Goal: Task Accomplishment & Management: Manage account settings

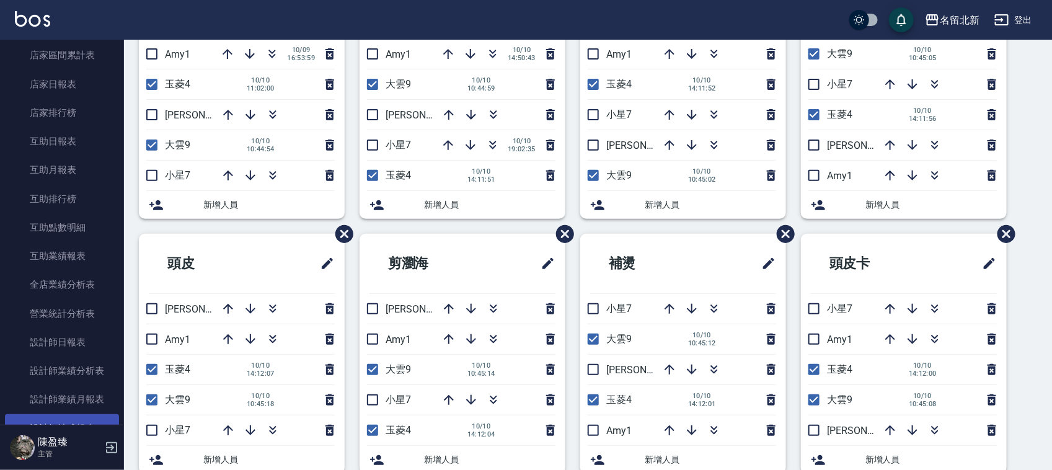
scroll to position [465, 0]
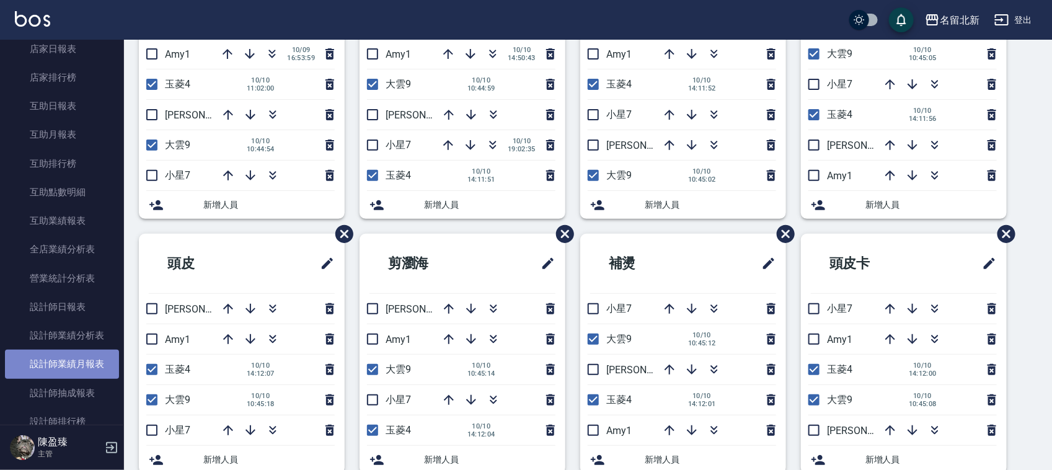
click at [82, 361] on link "設計師業績月報表" at bounding box center [62, 364] width 114 height 29
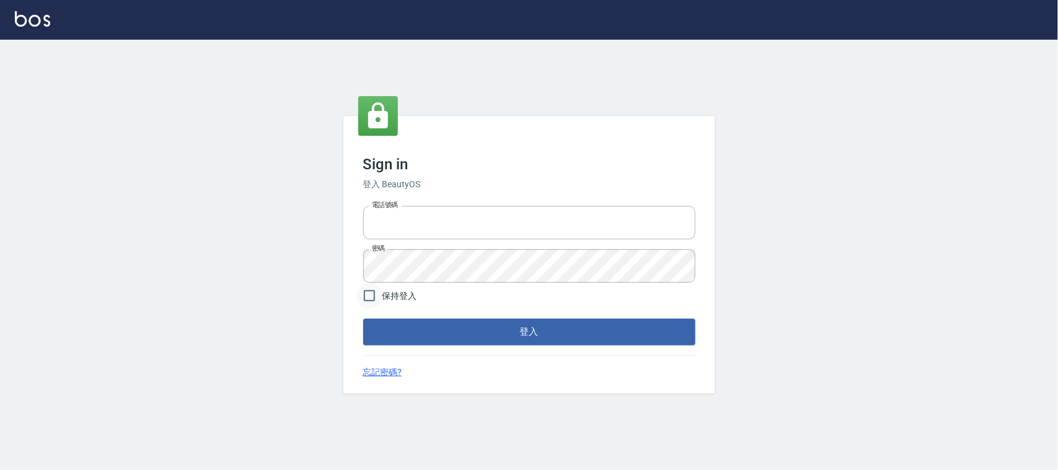
type input "0925193258"
click at [364, 296] on input "保持登入" at bounding box center [369, 296] width 26 height 26
checkbox input "true"
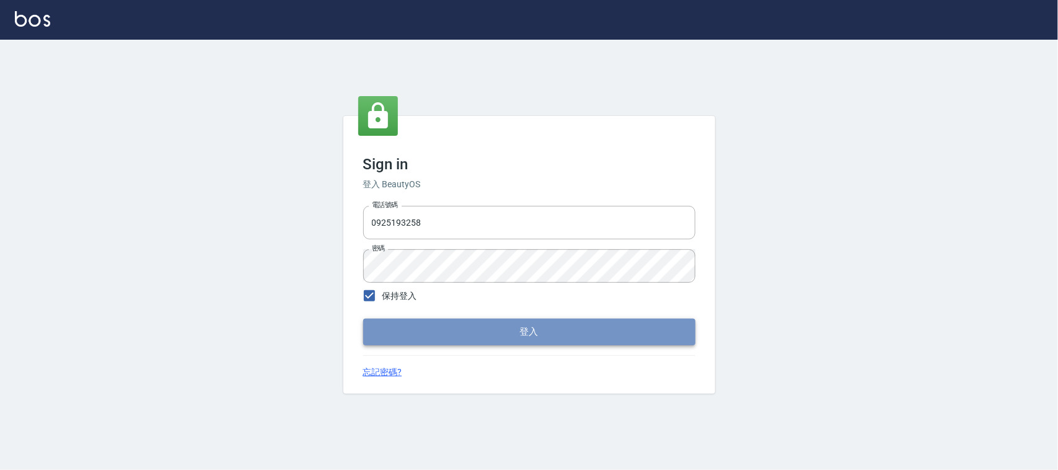
click at [491, 332] on button "登入" at bounding box center [529, 332] width 332 height 26
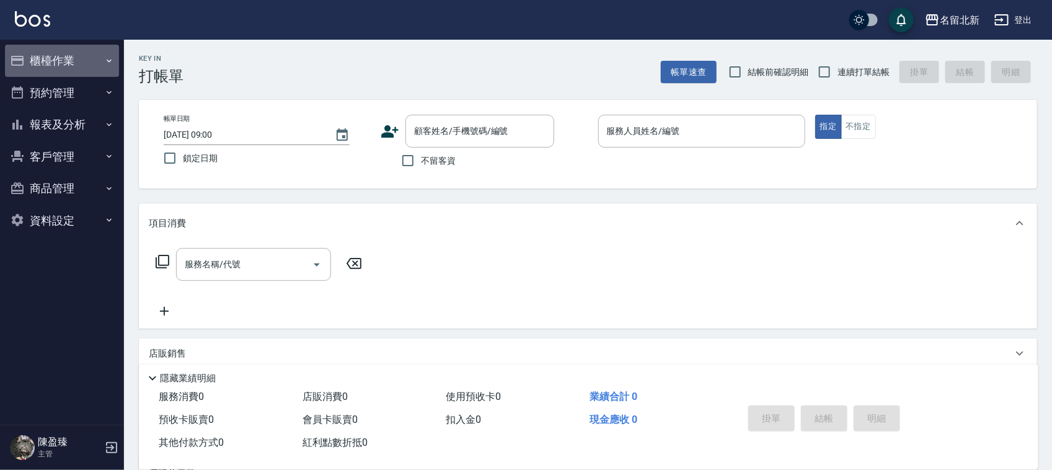
click at [72, 56] on button "櫃檯作業" at bounding box center [62, 61] width 114 height 32
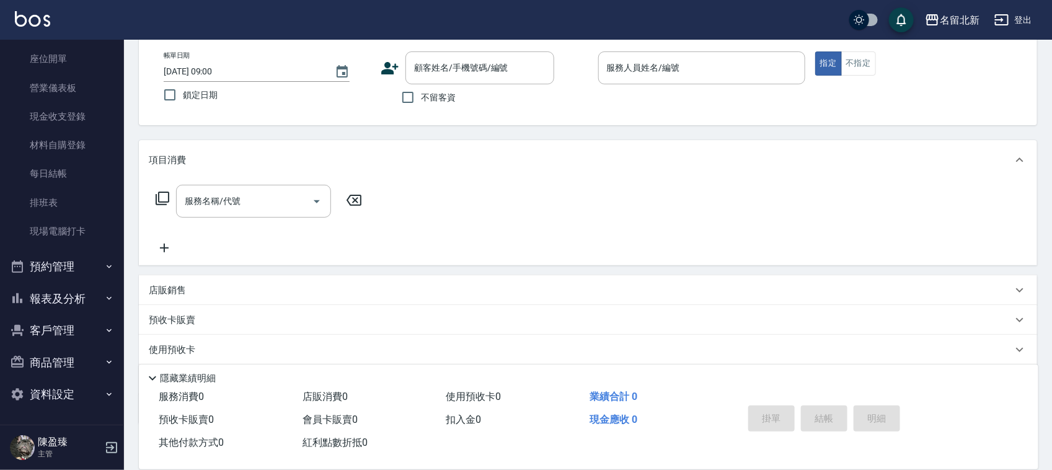
scroll to position [135, 0]
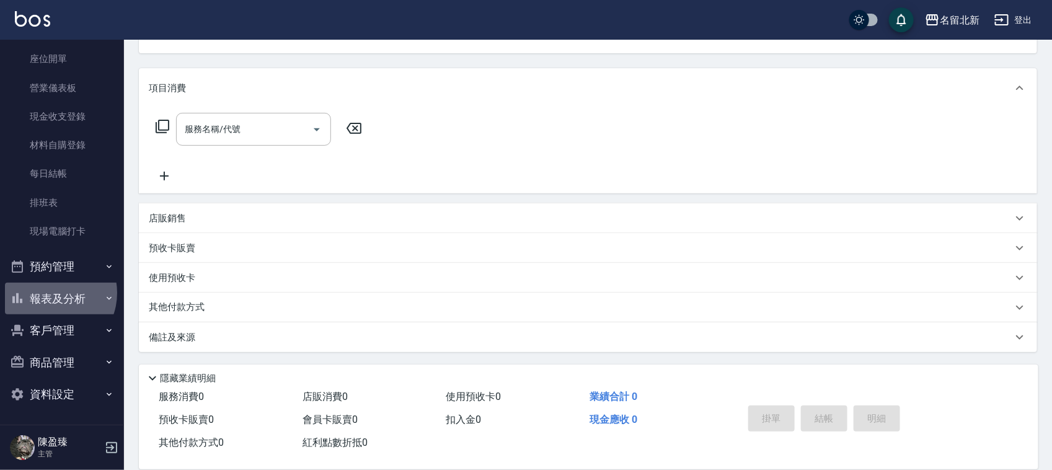
click at [56, 293] on button "報表及分析" at bounding box center [62, 299] width 114 height 32
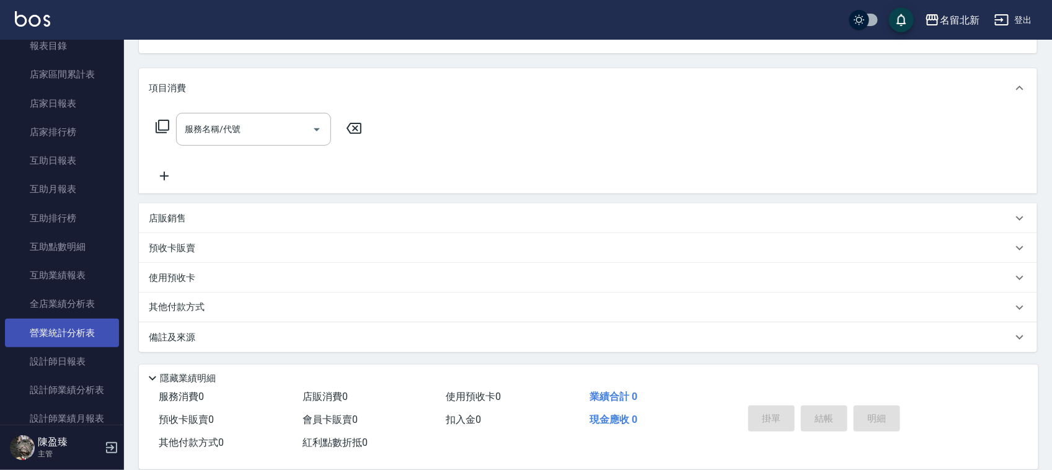
scroll to position [510, 0]
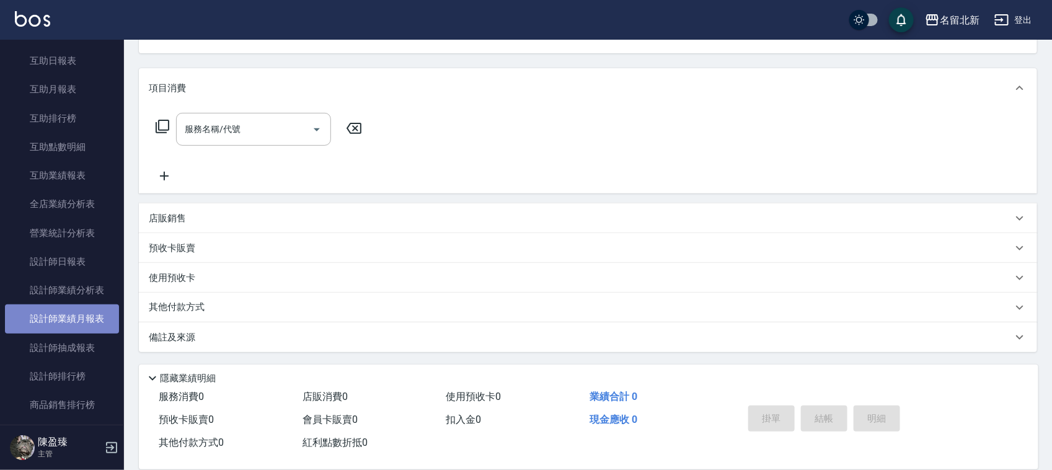
click at [86, 311] on link "設計師業績月報表" at bounding box center [62, 318] width 114 height 29
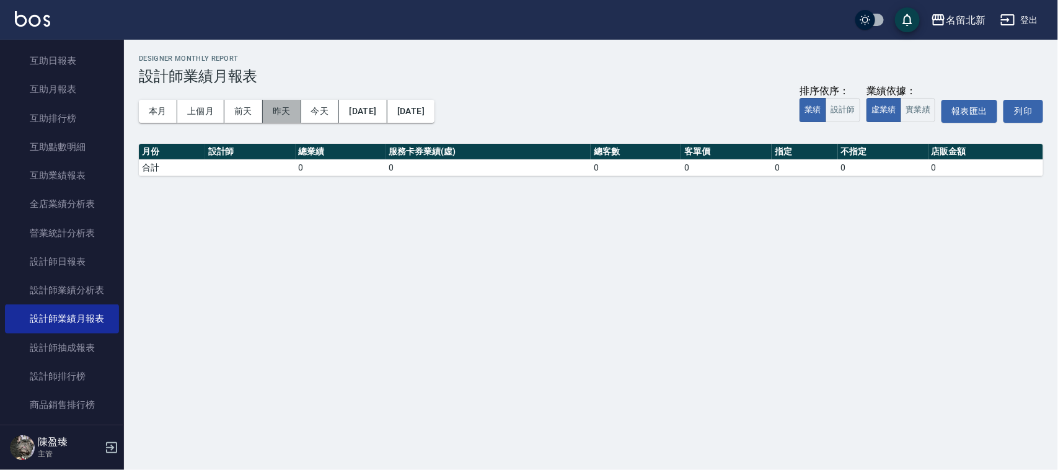
click at [282, 103] on button "昨天" at bounding box center [282, 111] width 38 height 23
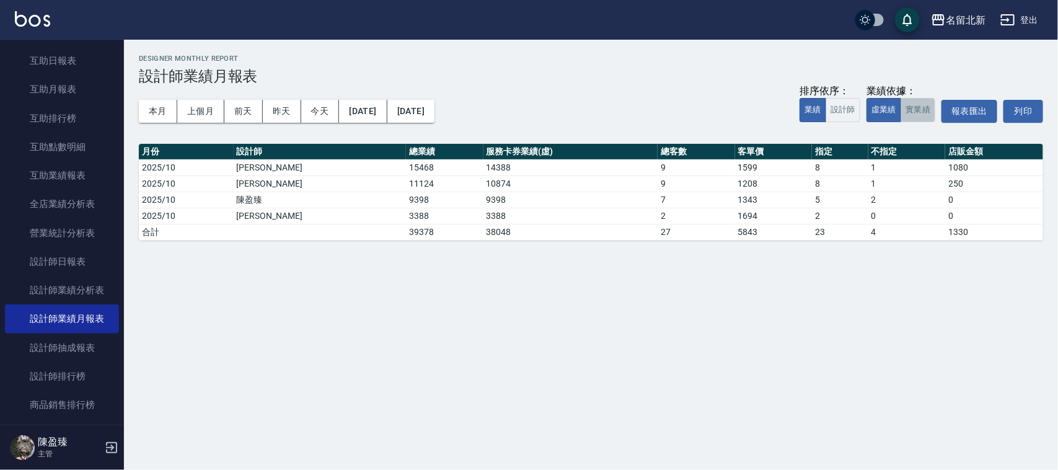
click at [916, 110] on button "實業績" at bounding box center [917, 110] width 35 height 24
click at [160, 100] on button "本月" at bounding box center [158, 111] width 38 height 23
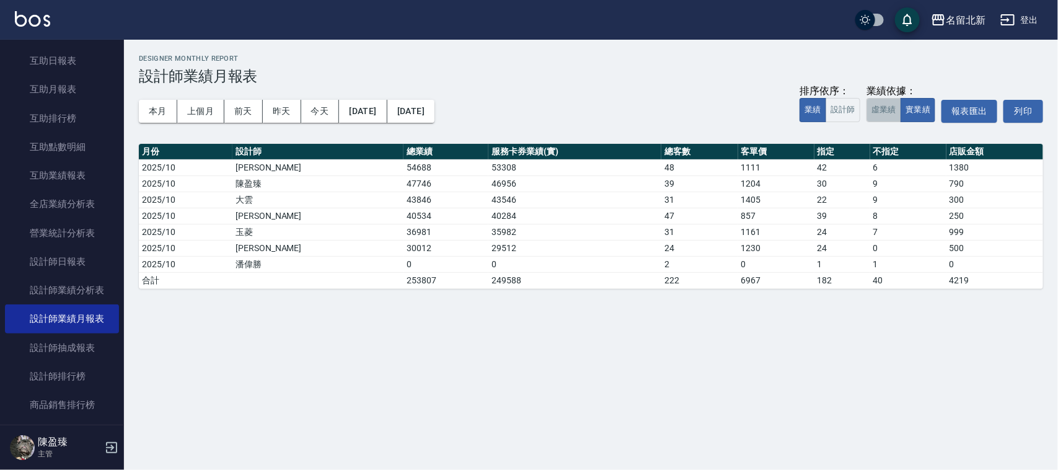
click at [876, 113] on button "虛業績" at bounding box center [883, 110] width 35 height 24
drag, startPoint x: 920, startPoint y: 103, endPoint x: 912, endPoint y: 100, distance: 9.2
click at [912, 100] on button "實業績" at bounding box center [917, 110] width 35 height 24
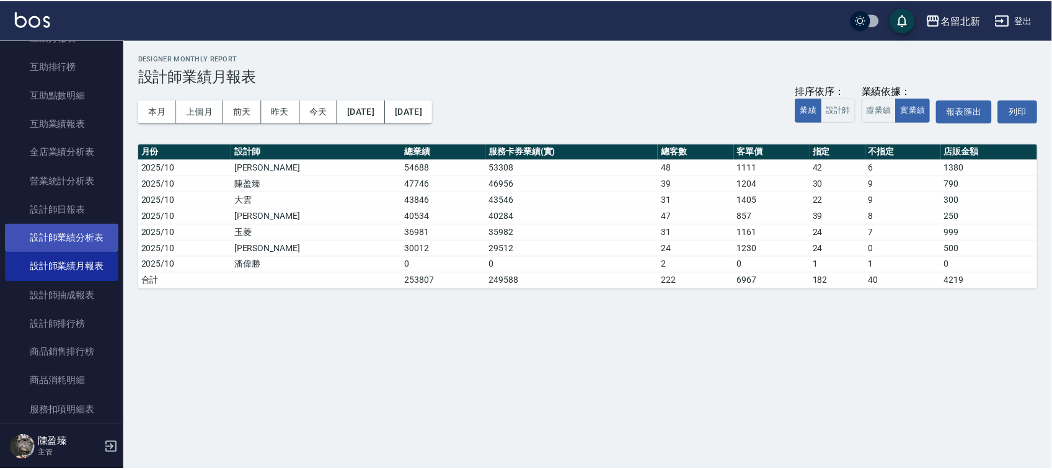
scroll to position [587, 0]
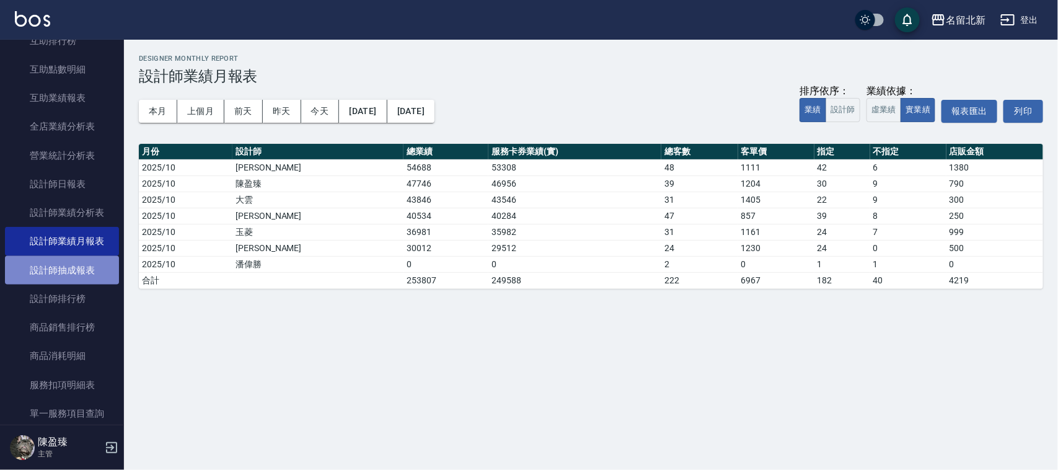
click at [86, 273] on link "設計師抽成報表" at bounding box center [62, 270] width 114 height 29
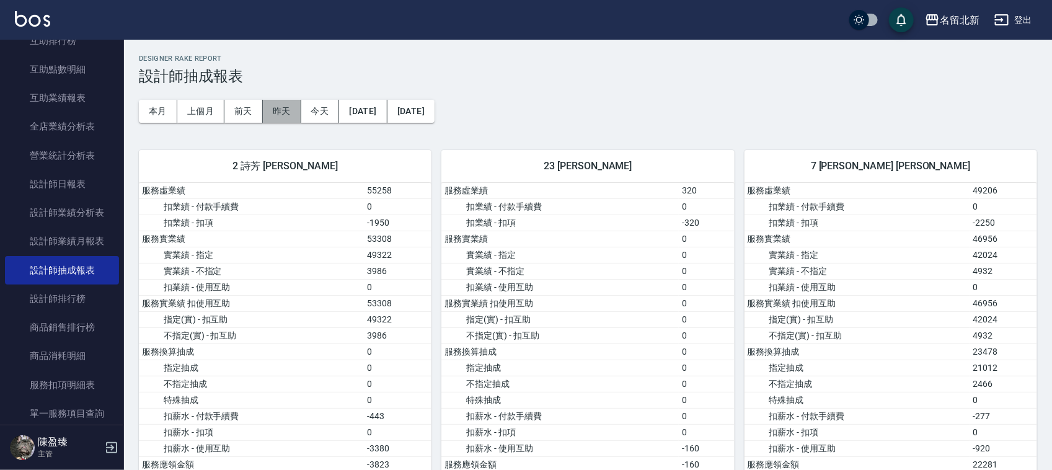
click at [282, 108] on button "昨天" at bounding box center [282, 111] width 38 height 23
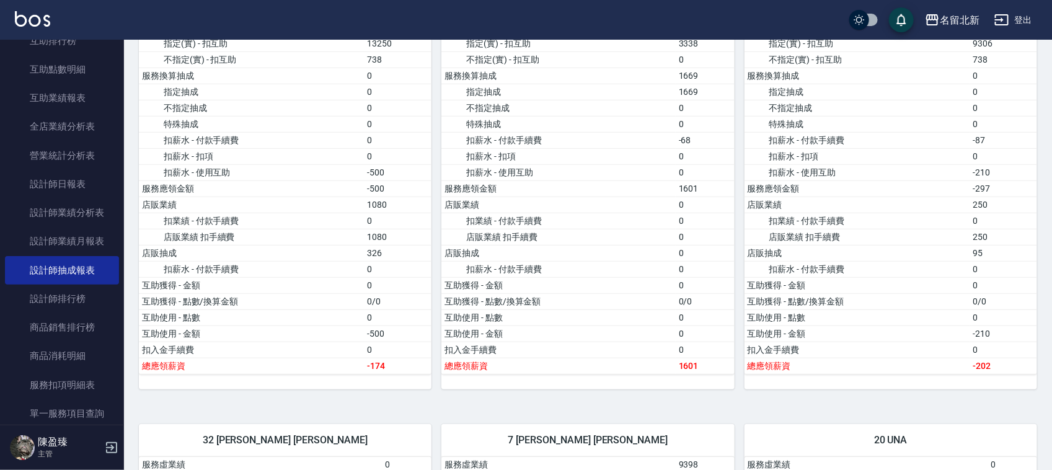
scroll to position [310, 0]
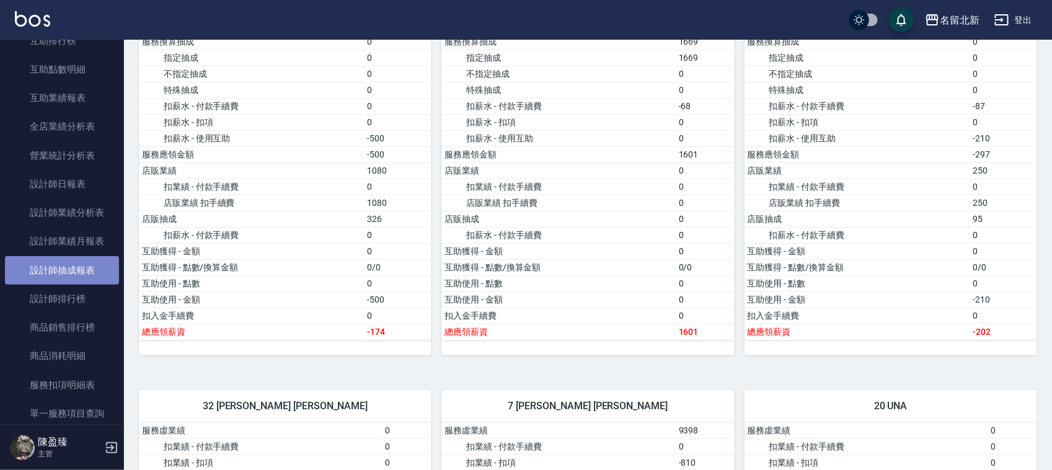
drag, startPoint x: 79, startPoint y: 274, endPoint x: 87, endPoint y: 263, distance: 13.3
click at [81, 273] on link "設計師抽成報表" at bounding box center [62, 270] width 114 height 29
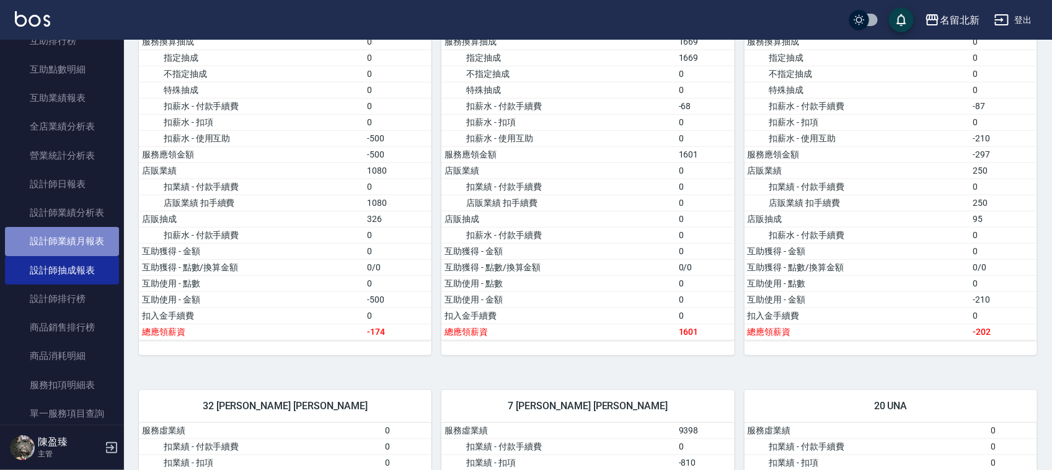
drag, startPoint x: 100, startPoint y: 236, endPoint x: 97, endPoint y: 247, distance: 11.0
click at [100, 237] on link "設計師業績月報表" at bounding box center [62, 241] width 114 height 29
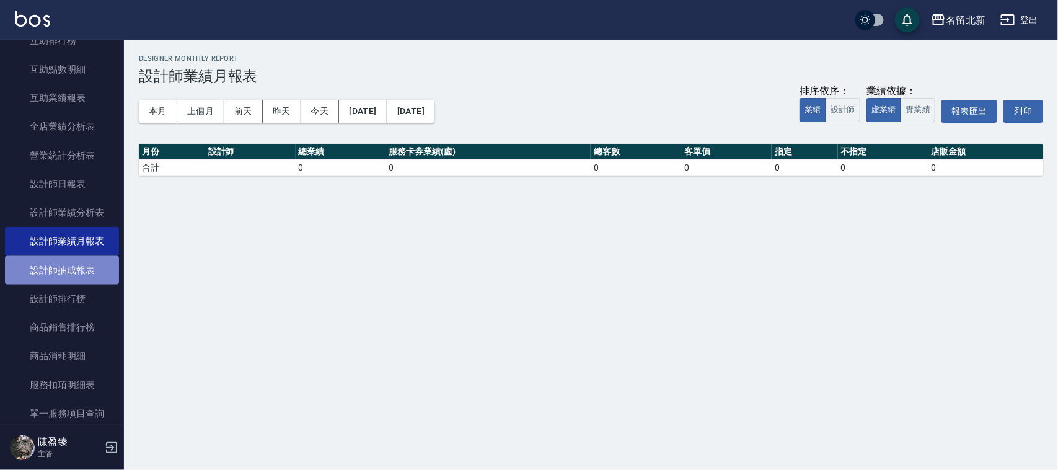
click at [92, 262] on link "設計師抽成報表" at bounding box center [62, 270] width 114 height 29
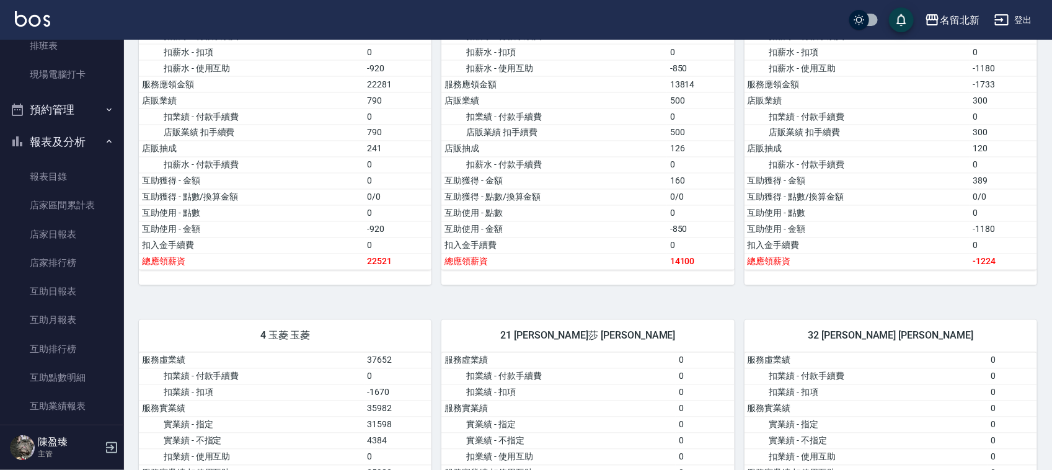
scroll to position [278, 0]
click at [58, 50] on link "排班表" at bounding box center [62, 47] width 114 height 29
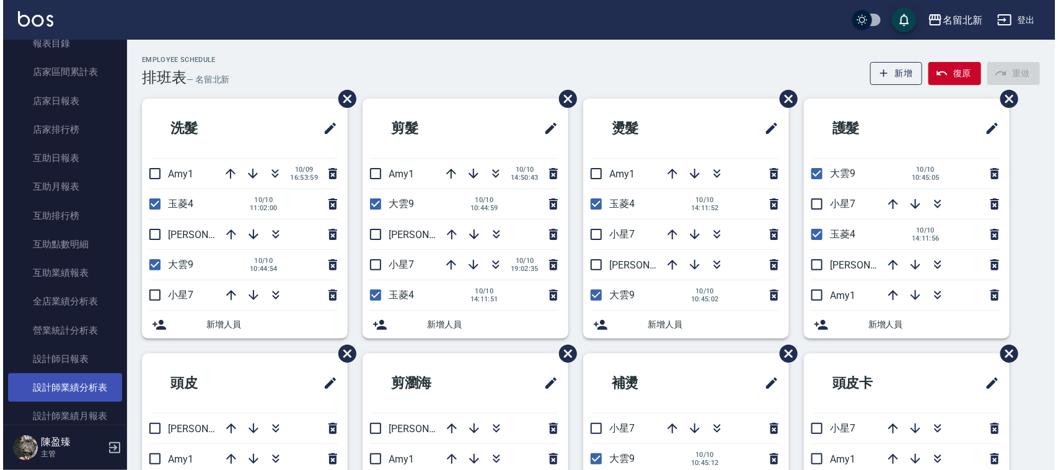
scroll to position [433, 0]
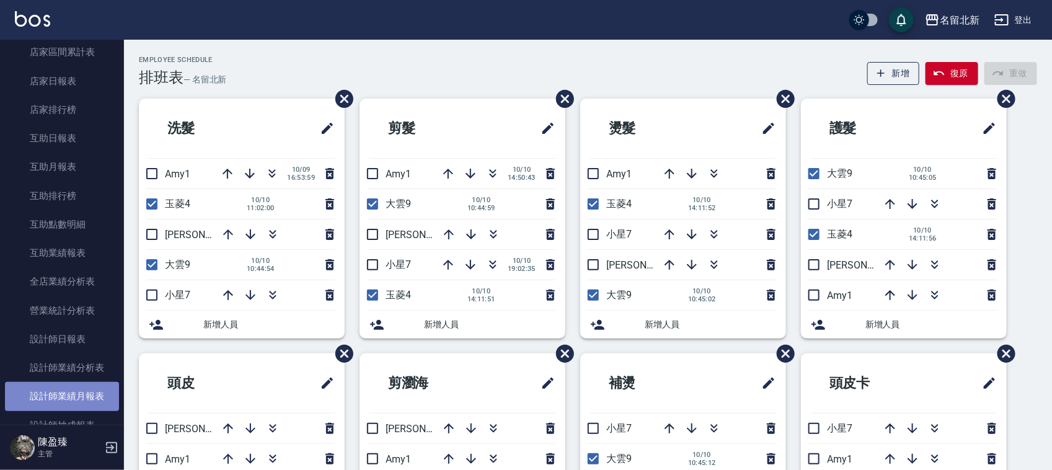
click at [97, 397] on link "設計師業績月報表" at bounding box center [62, 396] width 114 height 29
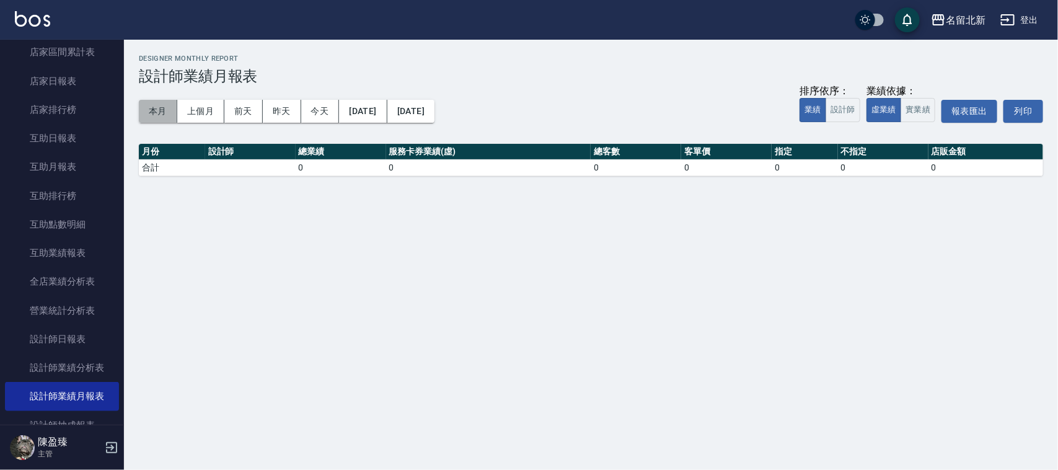
click at [156, 107] on button "本月" at bounding box center [158, 111] width 38 height 23
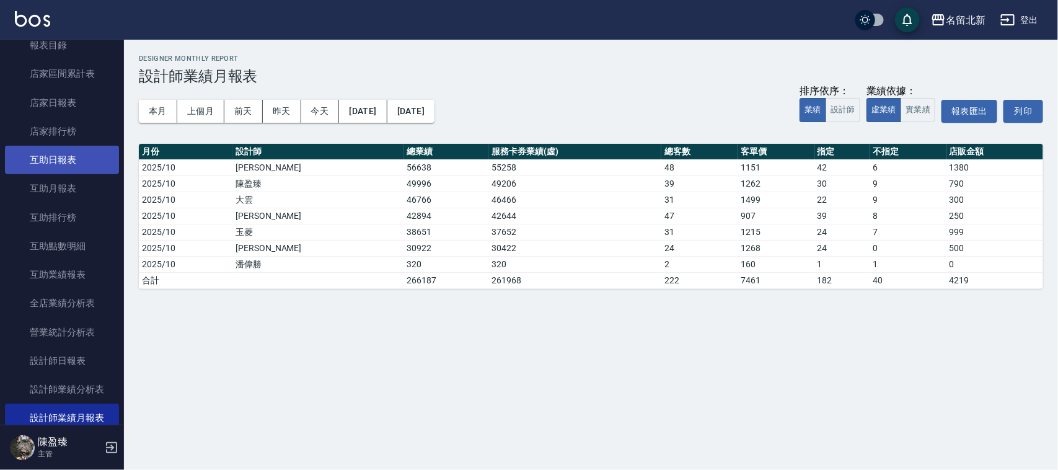
scroll to position [510, 0]
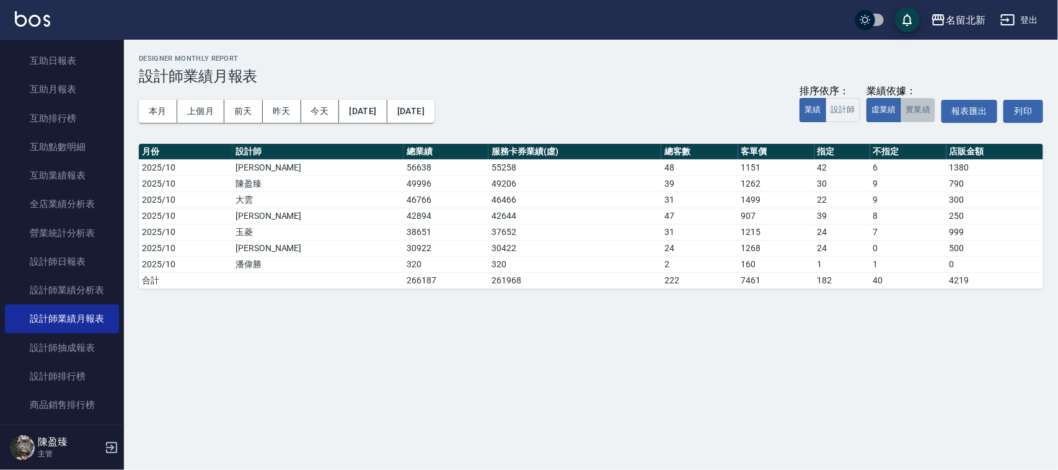
click at [925, 112] on button "實業績" at bounding box center [917, 110] width 35 height 24
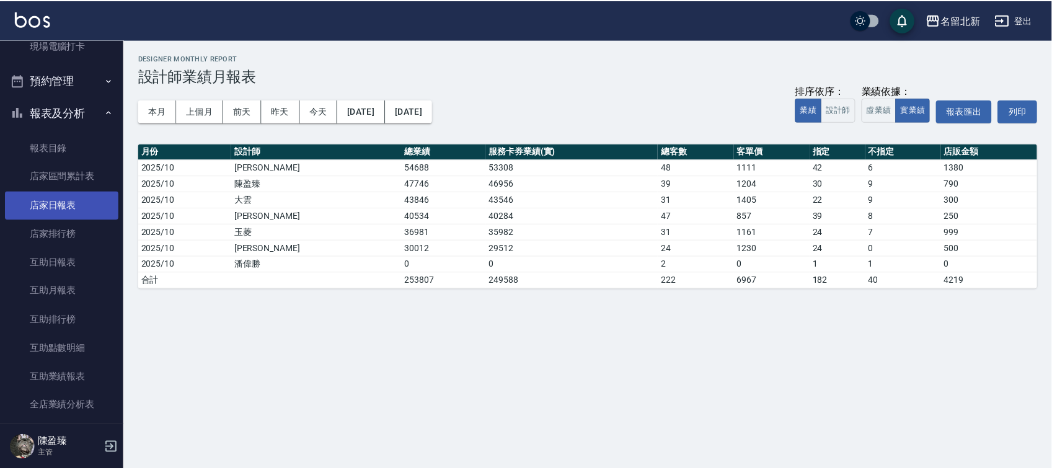
scroll to position [278, 0]
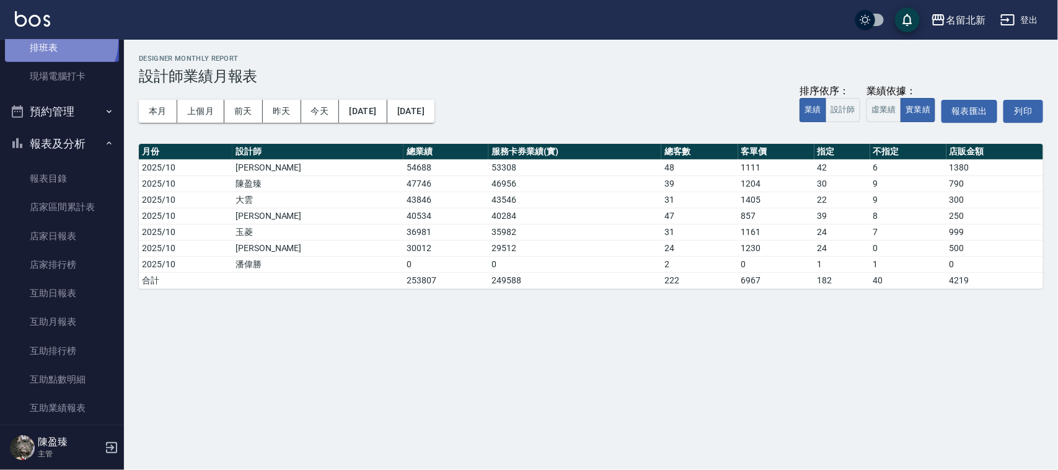
click at [59, 39] on link "排班表" at bounding box center [62, 47] width 114 height 29
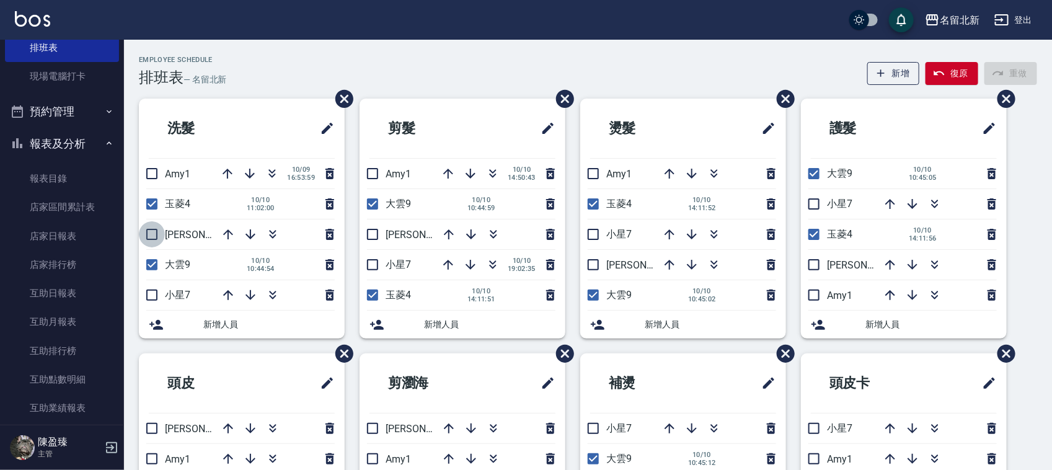
click at [154, 227] on input "checkbox" at bounding box center [152, 234] width 26 height 26
checkbox input "true"
click at [152, 202] on input "checkbox" at bounding box center [152, 204] width 26 height 26
checkbox input "false"
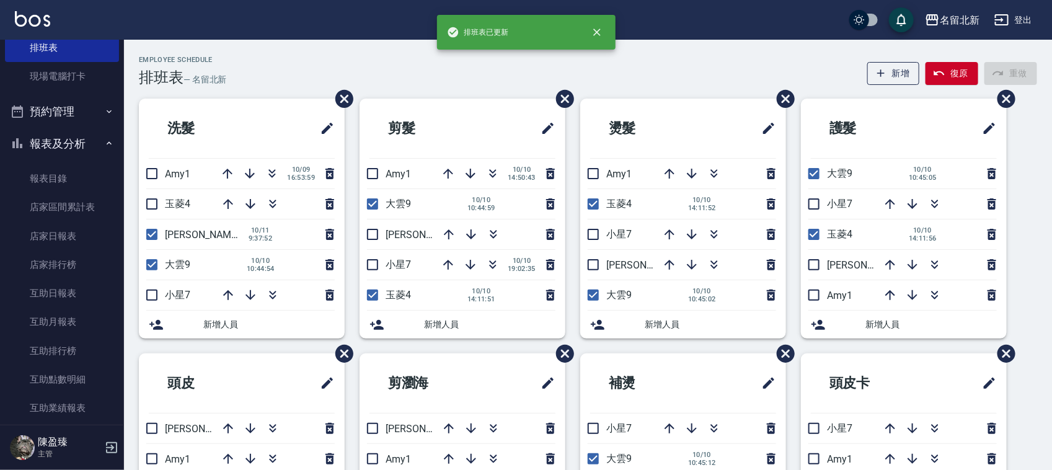
drag, startPoint x: 152, startPoint y: 258, endPoint x: 149, endPoint y: 268, distance: 11.2
click at [152, 258] on input "checkbox" at bounding box center [152, 265] width 26 height 26
checkbox input "false"
click at [364, 234] on input "checkbox" at bounding box center [372, 234] width 26 height 26
checkbox input "true"
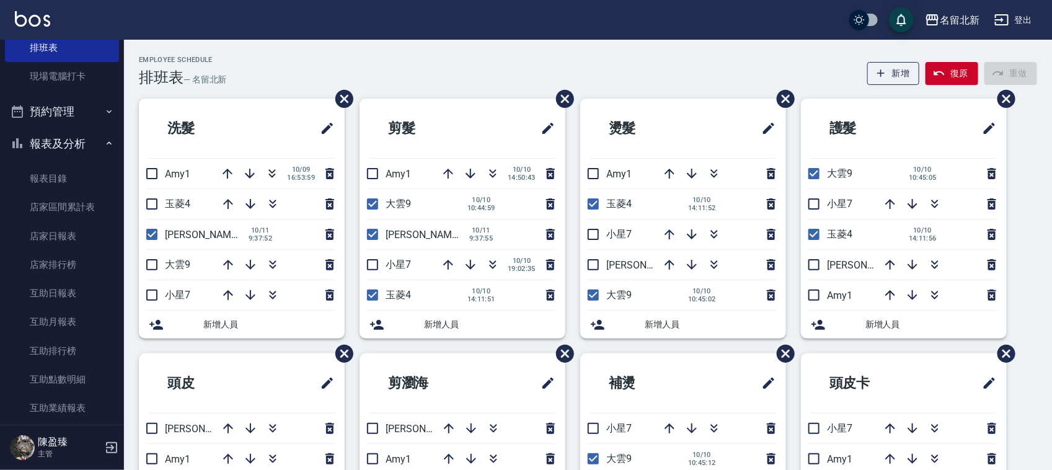
click at [376, 201] on input "checkbox" at bounding box center [372, 204] width 26 height 26
checkbox input "false"
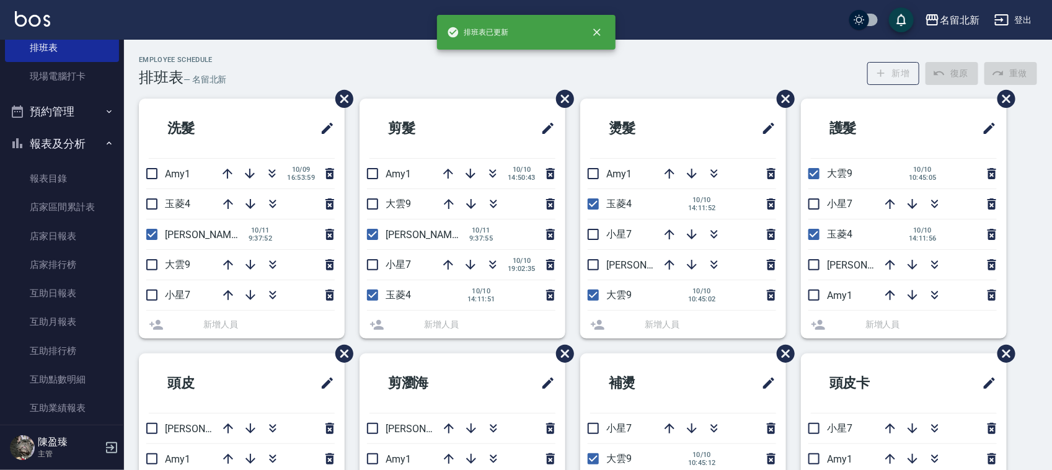
click at [370, 293] on input "checkbox" at bounding box center [372, 295] width 26 height 26
checkbox input "false"
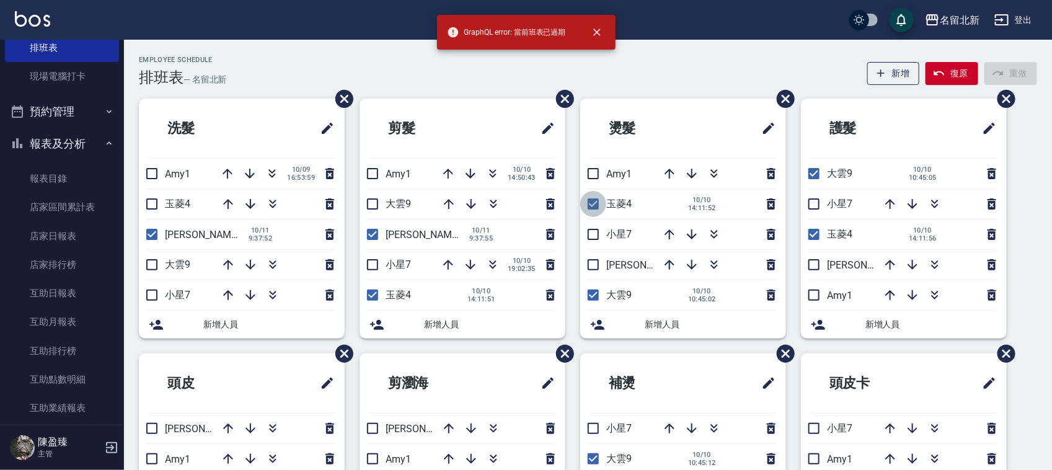
click at [584, 203] on input "checkbox" at bounding box center [593, 204] width 26 height 26
checkbox input "false"
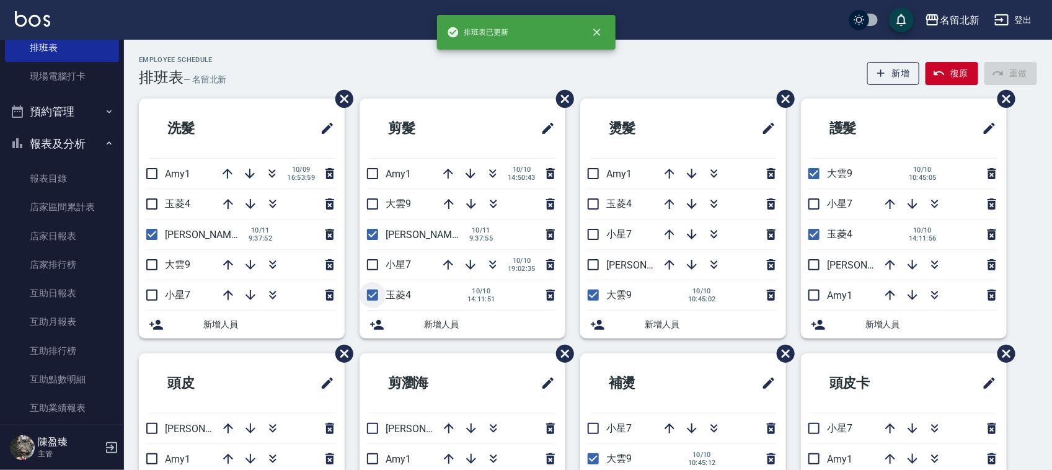
click at [372, 293] on input "checkbox" at bounding box center [372, 295] width 26 height 26
checkbox input "false"
drag, startPoint x: 597, startPoint y: 266, endPoint x: 583, endPoint y: 294, distance: 31.0
click at [597, 265] on input "checkbox" at bounding box center [593, 265] width 26 height 26
checkbox input "true"
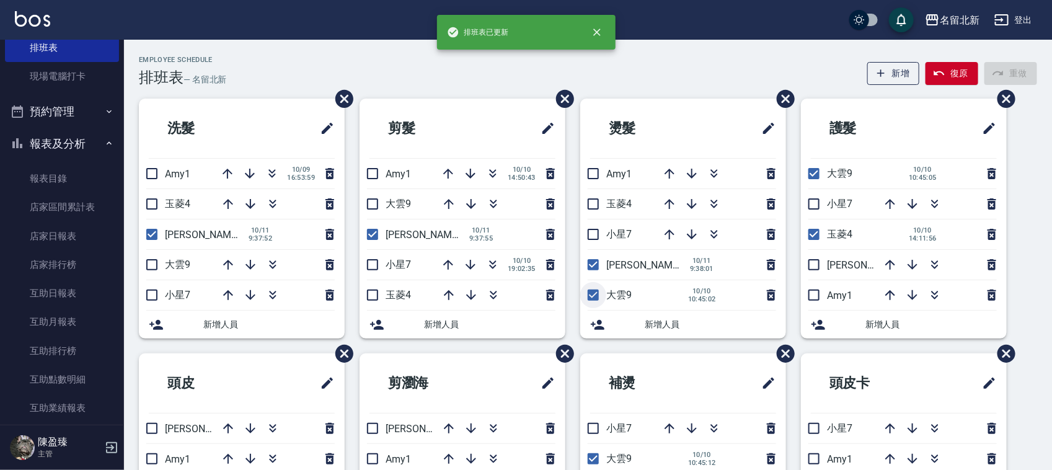
click at [589, 301] on input "checkbox" at bounding box center [593, 295] width 26 height 26
checkbox input "false"
drag, startPoint x: 816, startPoint y: 177, endPoint x: 790, endPoint y: 231, distance: 59.6
click at [812, 178] on input "checkbox" at bounding box center [814, 174] width 26 height 26
checkbox input "false"
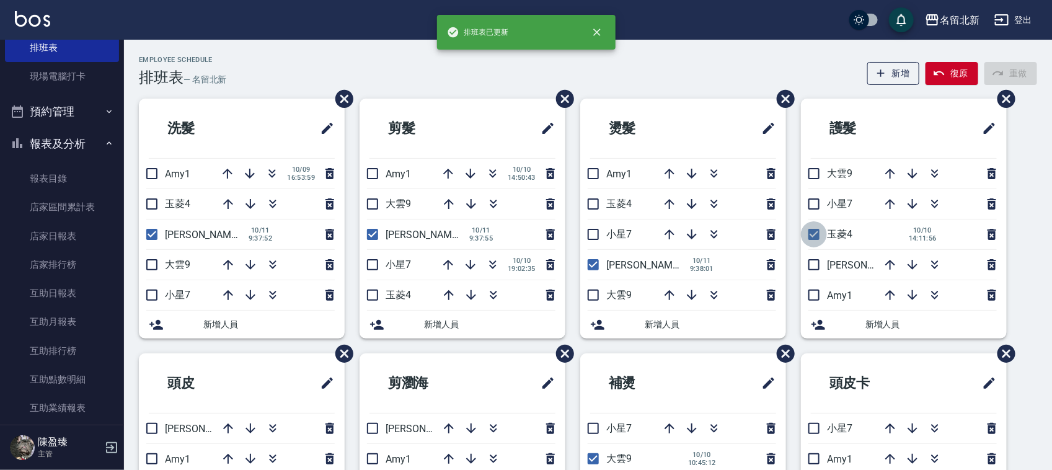
click at [804, 235] on input "checkbox" at bounding box center [814, 234] width 26 height 26
checkbox input "false"
click at [812, 268] on input "checkbox" at bounding box center [814, 265] width 26 height 26
checkbox input "true"
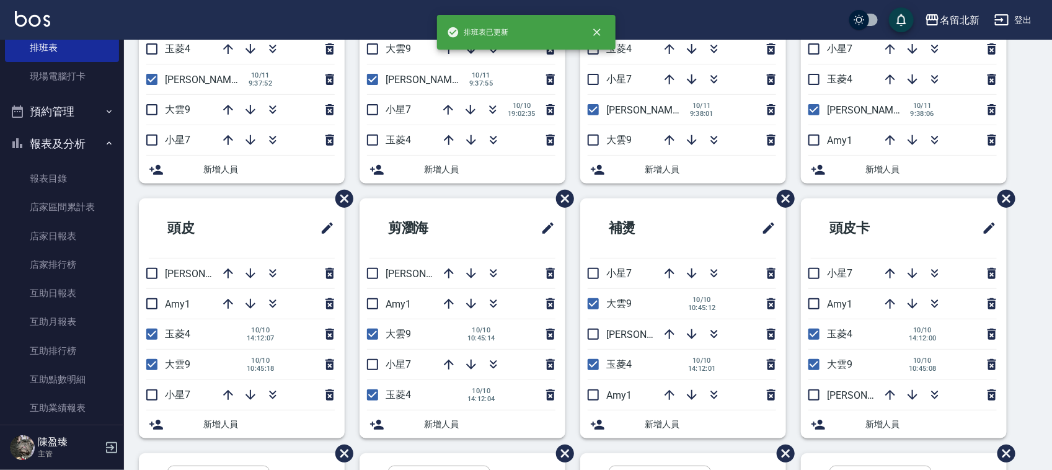
drag, startPoint x: 812, startPoint y: 336, endPoint x: 809, endPoint y: 355, distance: 19.6
click at [811, 336] on input "checkbox" at bounding box center [814, 334] width 26 height 26
checkbox input "false"
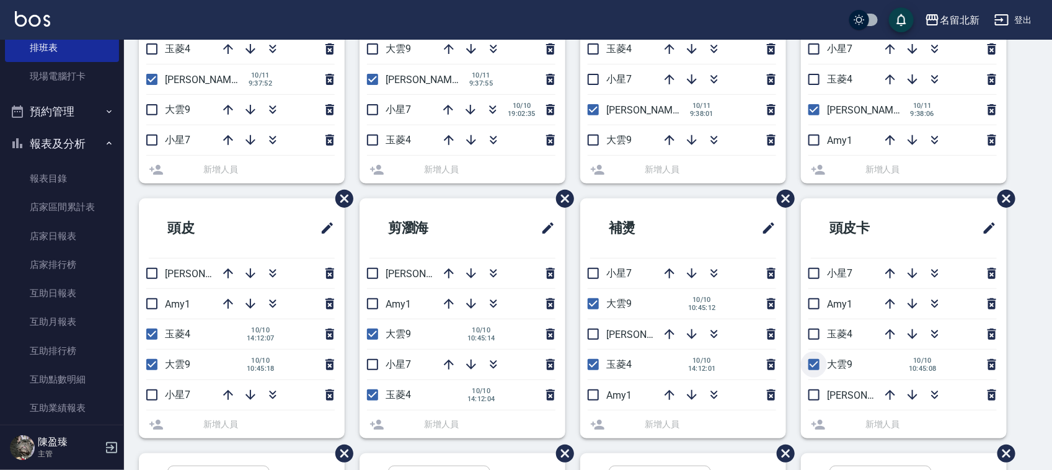
click at [813, 367] on input "checkbox" at bounding box center [814, 364] width 26 height 26
checkbox input "false"
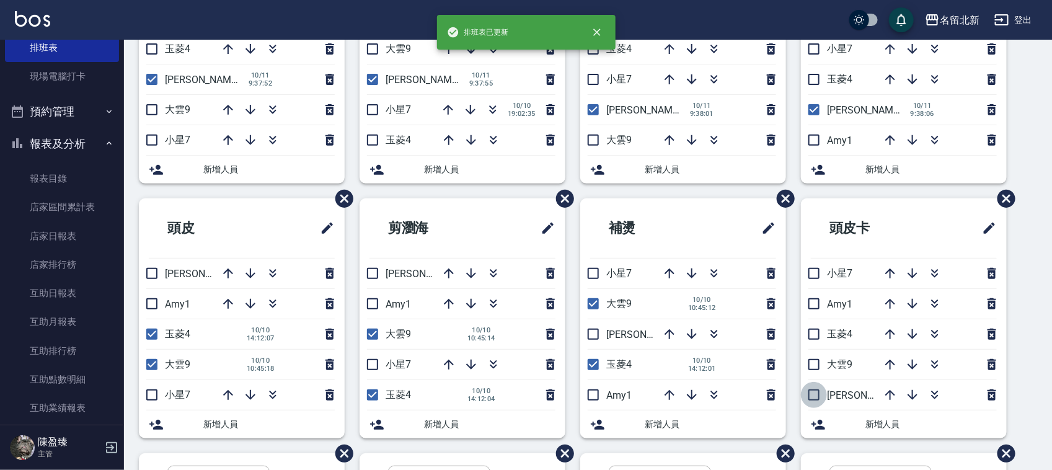
click at [812, 400] on input "checkbox" at bounding box center [814, 395] width 26 height 26
checkbox input "true"
click at [597, 301] on input "checkbox" at bounding box center [593, 304] width 26 height 26
checkbox input "false"
click at [592, 363] on input "checkbox" at bounding box center [593, 364] width 26 height 26
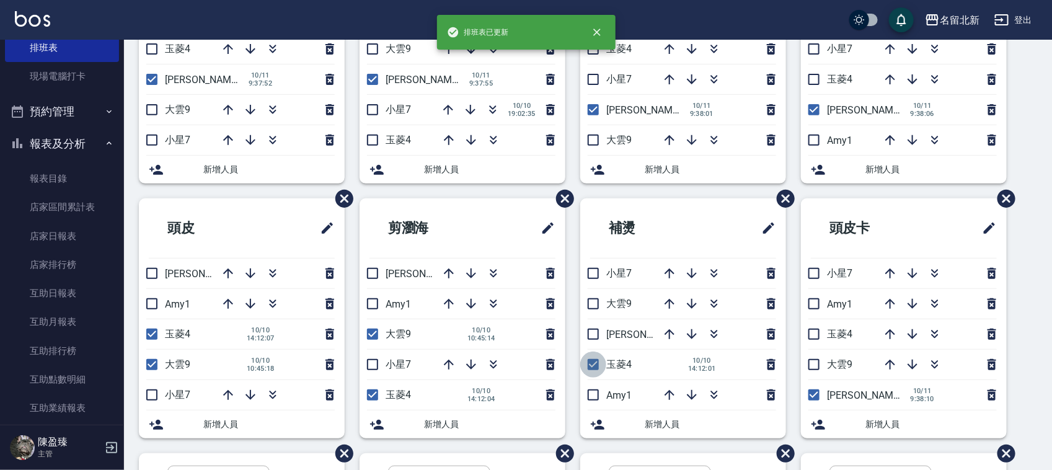
checkbox input "false"
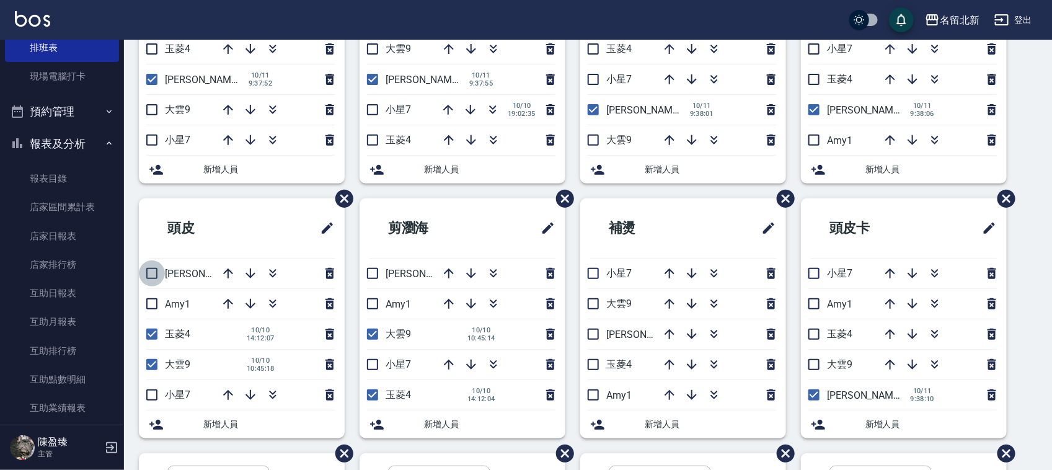
drag, startPoint x: 149, startPoint y: 277, endPoint x: 127, endPoint y: 308, distance: 38.2
click at [149, 277] on input "checkbox" at bounding box center [152, 273] width 26 height 26
checkbox input "true"
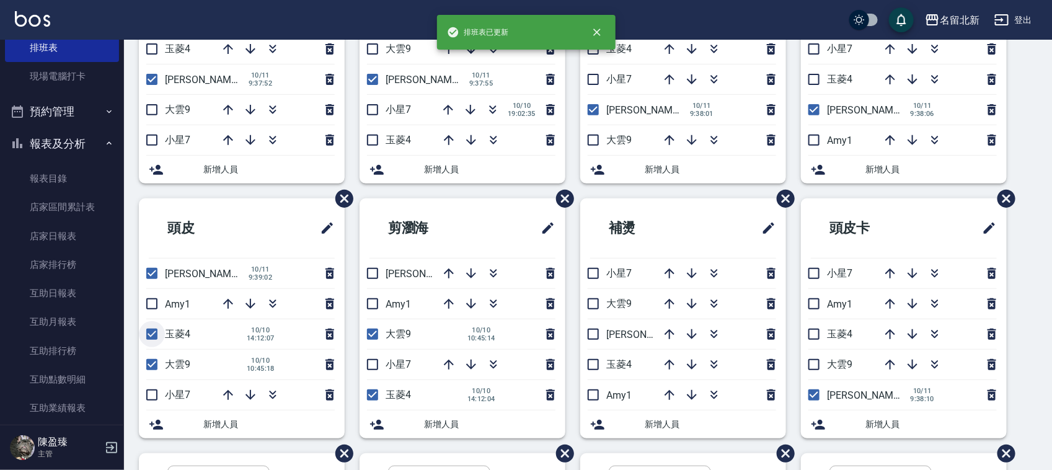
click at [146, 336] on input "checkbox" at bounding box center [152, 334] width 26 height 26
checkbox input "false"
click at [146, 361] on input "checkbox" at bounding box center [152, 364] width 26 height 26
checkbox input "false"
click at [374, 338] on input "checkbox" at bounding box center [372, 334] width 26 height 26
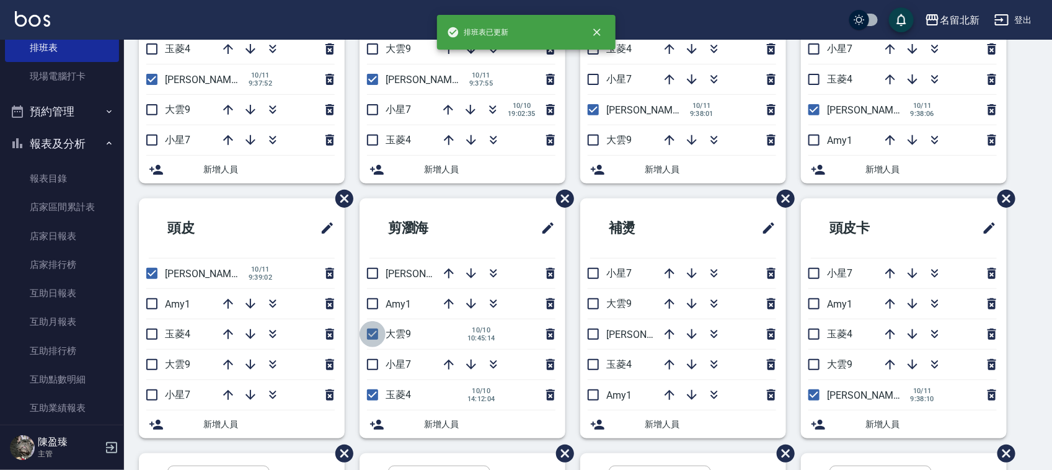
checkbox input "false"
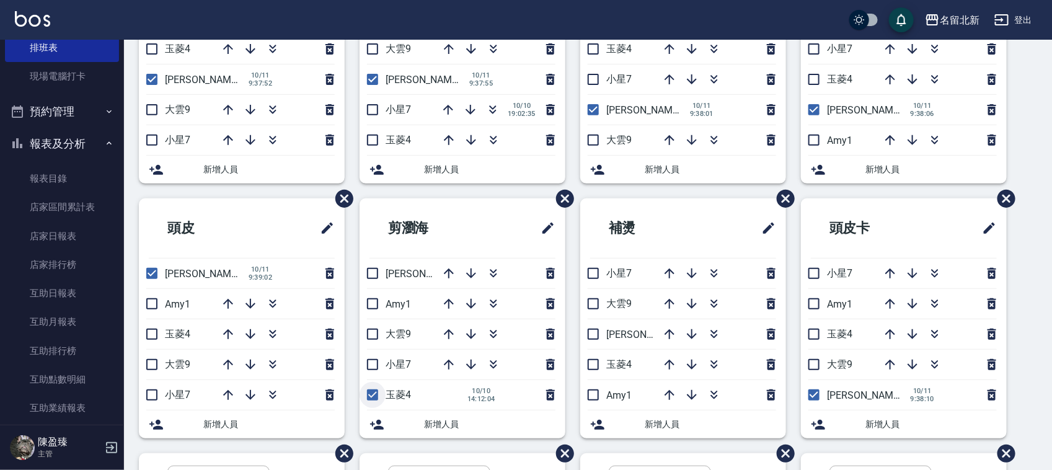
click at [366, 407] on input "checkbox" at bounding box center [372, 395] width 26 height 26
checkbox input "false"
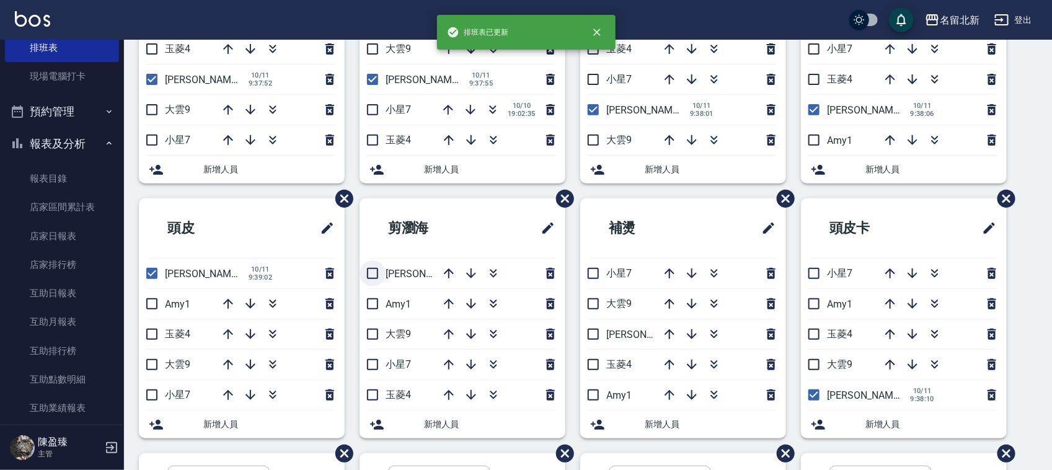
click at [376, 277] on input "checkbox" at bounding box center [372, 273] width 26 height 26
checkbox input "true"
click at [596, 337] on input "checkbox" at bounding box center [593, 334] width 26 height 26
checkbox input "true"
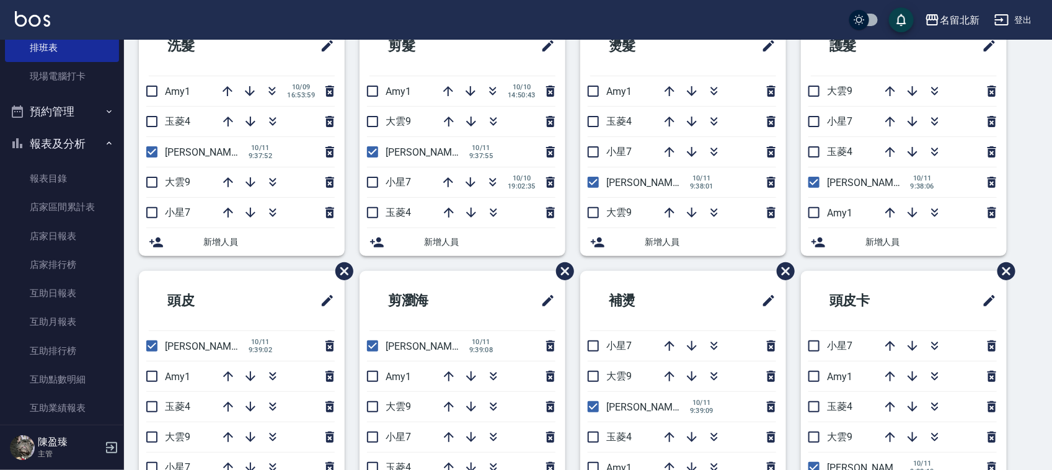
scroll to position [84, 0]
